Goal: Download file/media

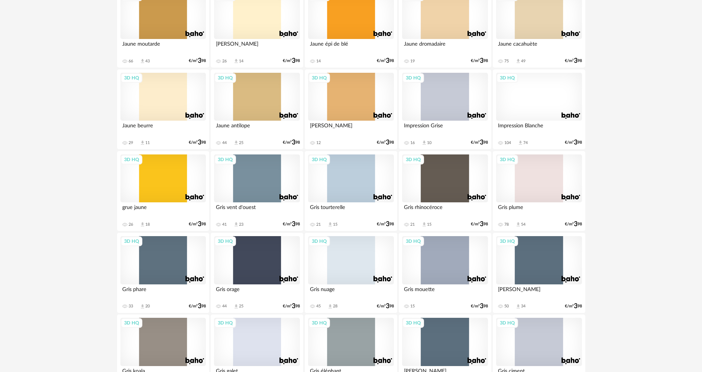
scroll to position [1382, 0]
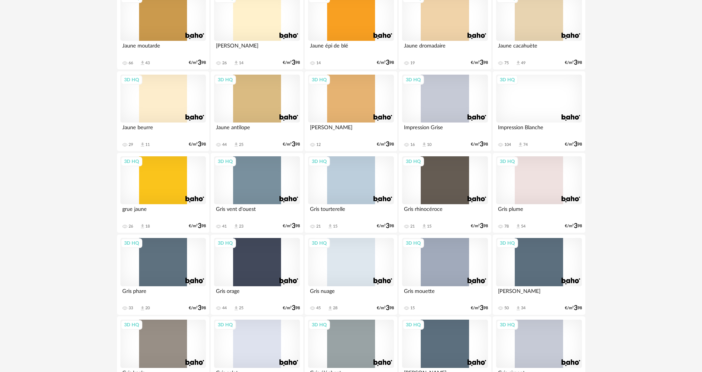
click at [527, 113] on div "3D HQ" at bounding box center [538, 99] width 85 height 48
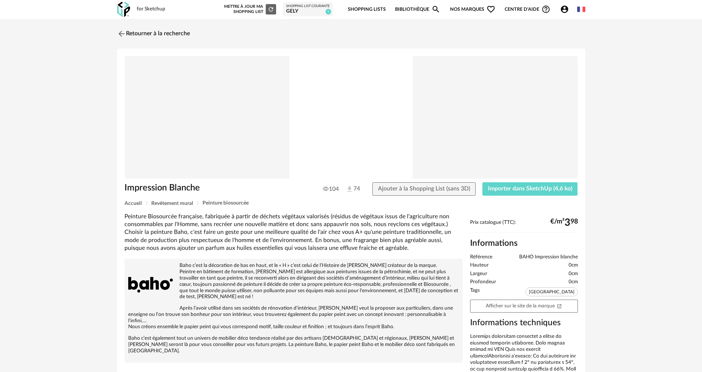
click at [526, 182] on div "Impression Blanche 104 74 Ajouter à la Shopping List (sans 3D) Importer dans Sk…" at bounding box center [351, 284] width 468 height 470
click at [517, 188] on span "Importer dans SketchUp (4,6 ko)" at bounding box center [530, 189] width 84 height 6
click at [125, 32] on img at bounding box center [120, 33] width 11 height 11
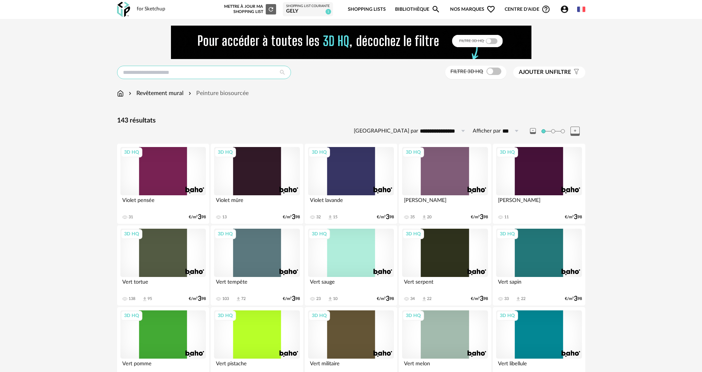
click at [185, 69] on input "text" at bounding box center [204, 72] width 174 height 13
type input "******"
type input "**********"
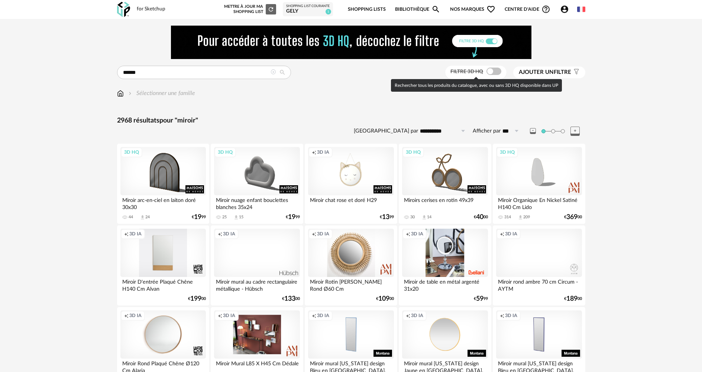
click at [495, 71] on span at bounding box center [494, 71] width 15 height 7
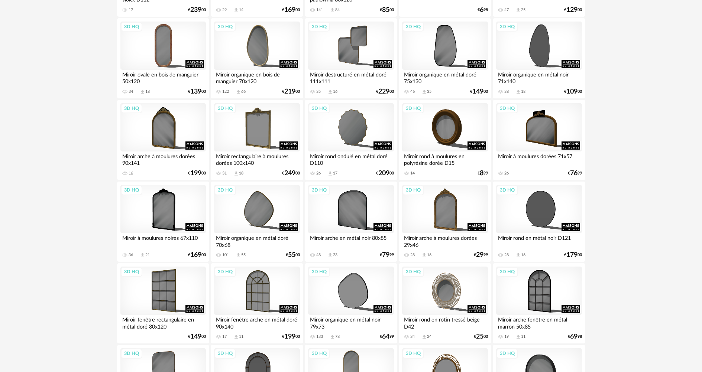
scroll to position [781, 0]
click at [438, 216] on div "3D HQ" at bounding box center [444, 209] width 85 height 48
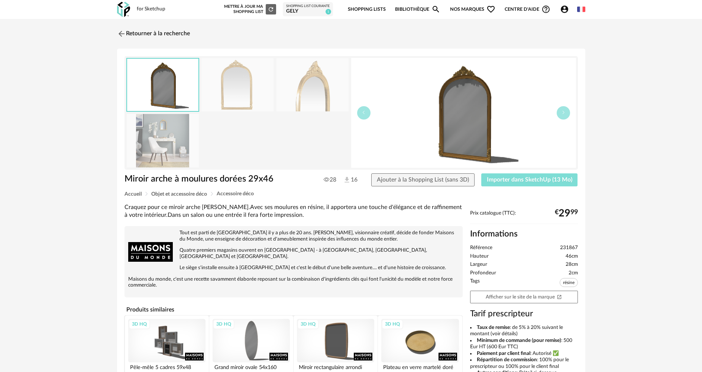
click at [523, 180] on span "Importer dans SketchUp (13 Mo)" at bounding box center [529, 180] width 85 height 6
